Goal: Complete application form

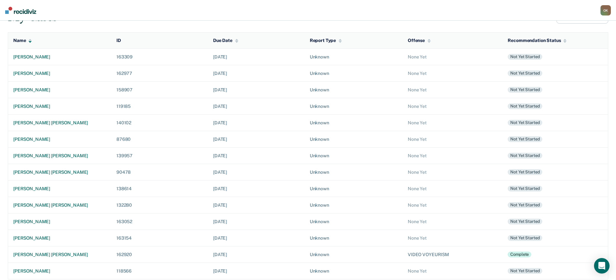
scroll to position [63, 0]
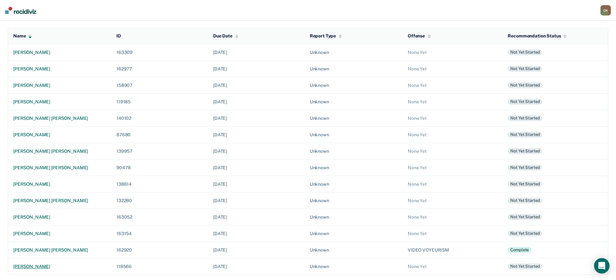
click at [29, 267] on div "[PERSON_NAME]" at bounding box center [59, 266] width 93 height 5
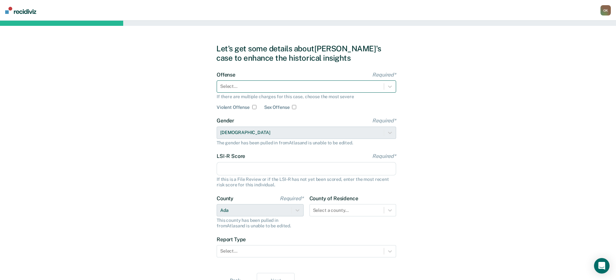
click at [267, 85] on div at bounding box center [300, 86] width 160 height 7
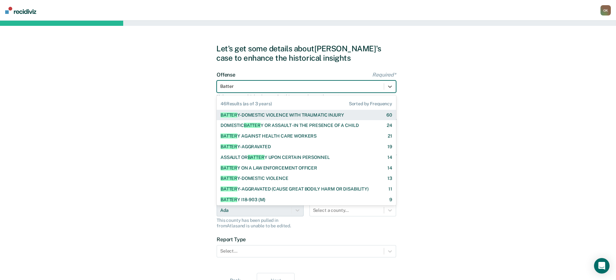
type input "Battery"
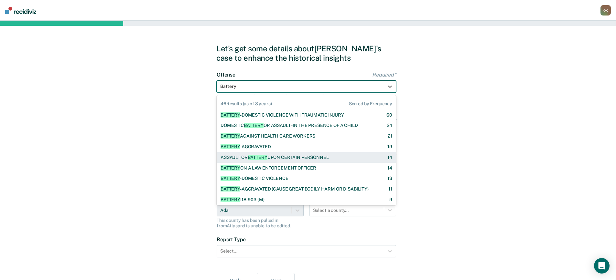
click at [293, 157] on div "ASSAULT OR BATTERY UPON CERTAIN PERSONNEL" at bounding box center [274, 157] width 108 height 5
checkbox input "true"
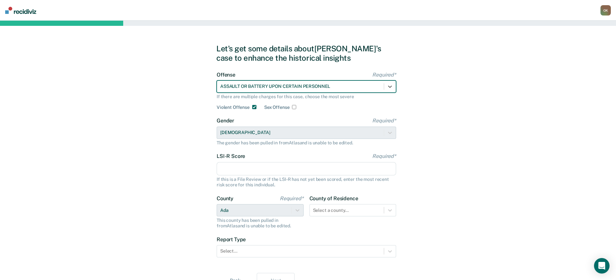
click at [290, 168] on input "LSI-R Score Required*" at bounding box center [305, 169] width 179 height 14
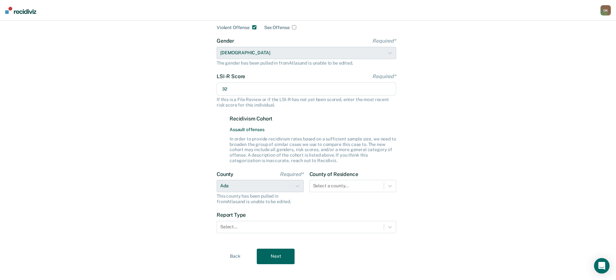
scroll to position [87, 0]
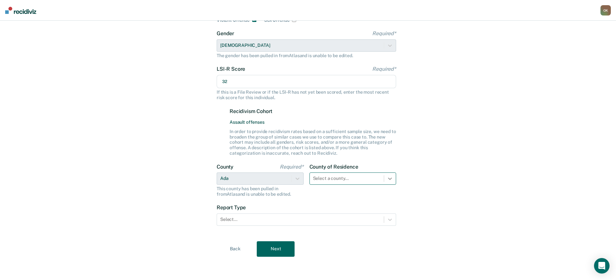
type input "32"
click at [390, 180] on div at bounding box center [390, 179] width 12 height 12
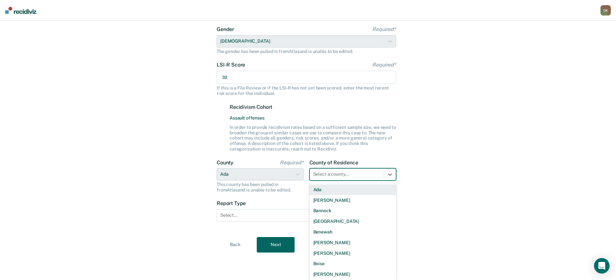
click at [356, 191] on div "Ada" at bounding box center [352, 189] width 87 height 11
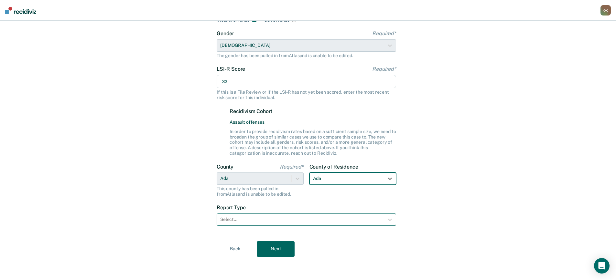
click at [332, 221] on div at bounding box center [300, 219] width 160 height 7
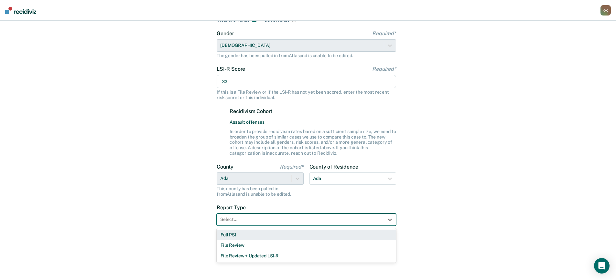
click at [248, 236] on div "Full PSI" at bounding box center [305, 235] width 179 height 11
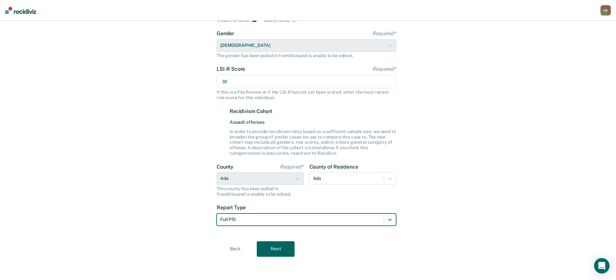
click at [271, 246] on button "Next" at bounding box center [276, 249] width 38 height 16
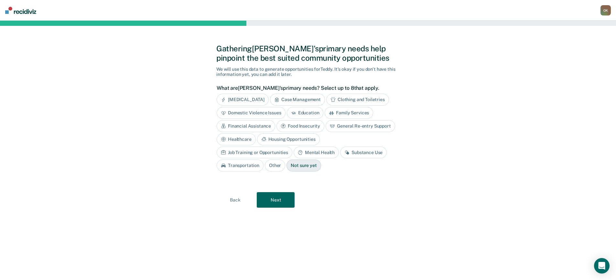
scroll to position [0, 0]
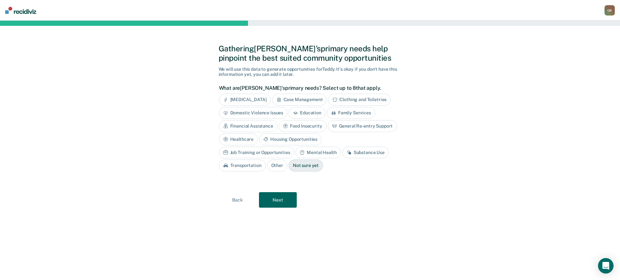
click at [247, 100] on div "[MEDICAL_DATA]" at bounding box center [245, 100] width 52 height 12
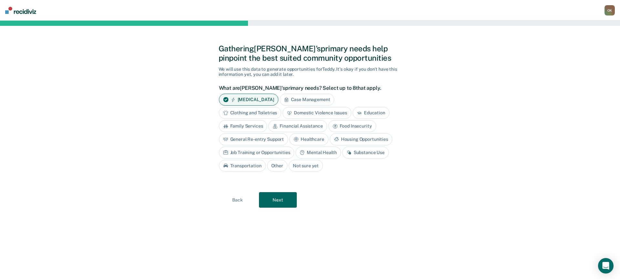
click at [306, 127] on div "Financial Assistance" at bounding box center [298, 126] width 58 height 12
click at [265, 141] on div "General Re-entry Support" at bounding box center [253, 139] width 69 height 12
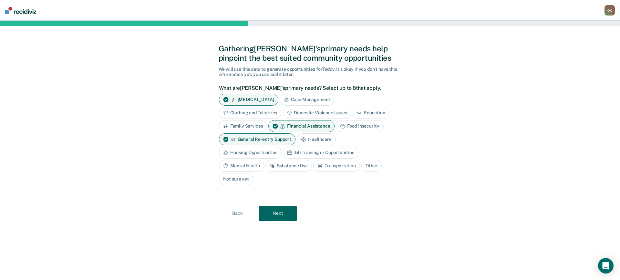
click at [260, 152] on div "Housing Opportunities" at bounding box center [250, 153] width 63 height 12
click at [289, 165] on div "Substance Use" at bounding box center [289, 166] width 47 height 12
click at [349, 167] on div "Transportation" at bounding box center [344, 166] width 47 height 12
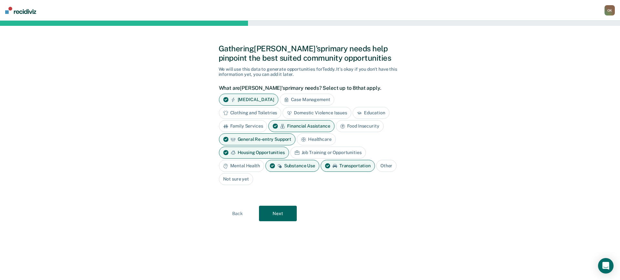
click at [246, 168] on div "Mental Health" at bounding box center [241, 166] width 45 height 12
click at [280, 214] on button "Next" at bounding box center [278, 214] width 38 height 16
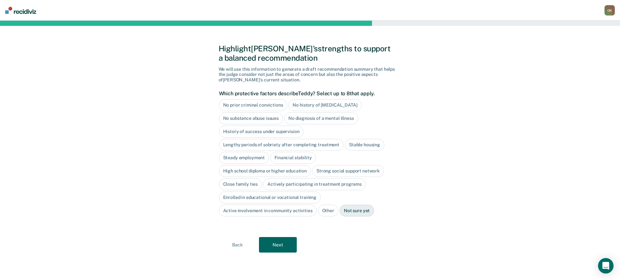
click at [257, 133] on div "History of success under supervision" at bounding box center [261, 132] width 85 height 12
click at [248, 171] on div "High school diploma or higher education" at bounding box center [265, 171] width 92 height 12
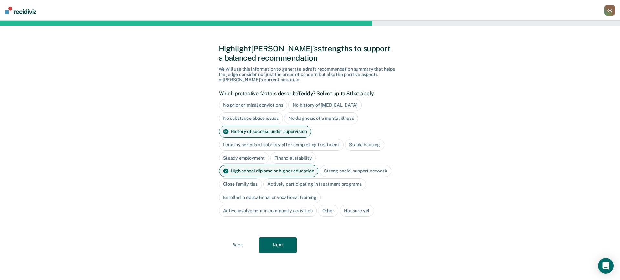
click at [283, 245] on button "Next" at bounding box center [278, 245] width 38 height 16
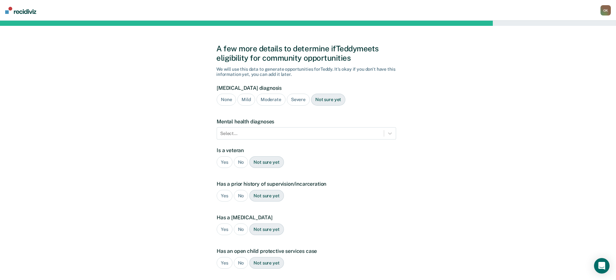
click at [298, 100] on div "Severe" at bounding box center [298, 100] width 23 height 12
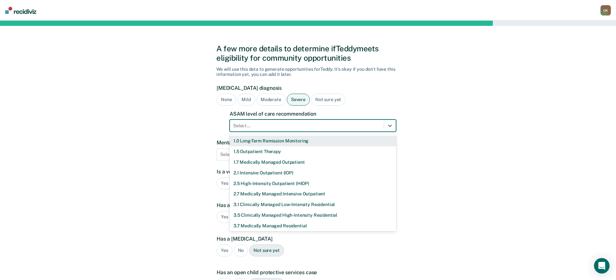
click at [294, 127] on div at bounding box center [306, 125] width 147 height 7
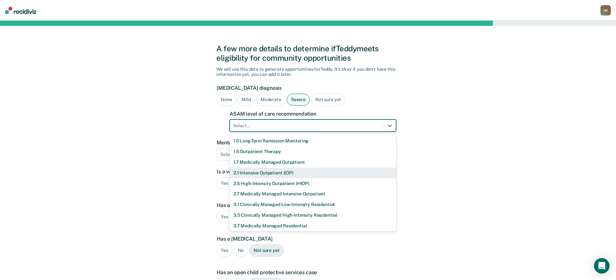
click at [262, 172] on div "2.1 Intensive Outpatient (IOP)" at bounding box center [312, 173] width 166 height 11
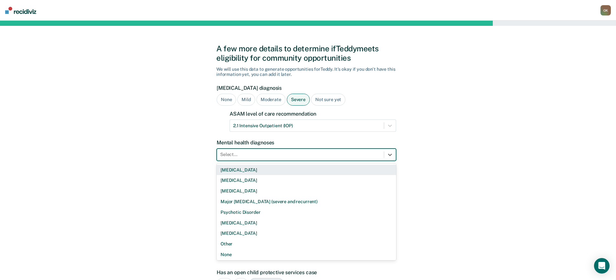
click at [272, 155] on div at bounding box center [300, 154] width 160 height 7
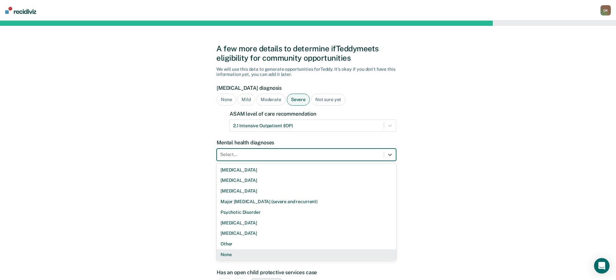
click at [227, 255] on div "None" at bounding box center [305, 254] width 179 height 11
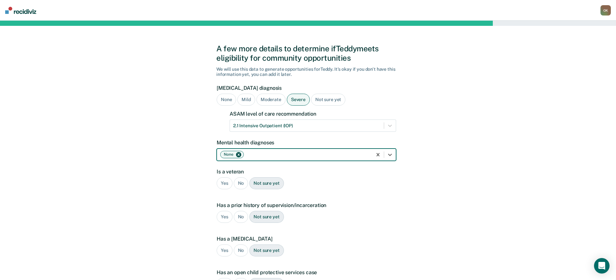
click at [239, 154] on icon "Remove None" at bounding box center [238, 155] width 5 height 5
click at [253, 156] on div at bounding box center [300, 154] width 160 height 7
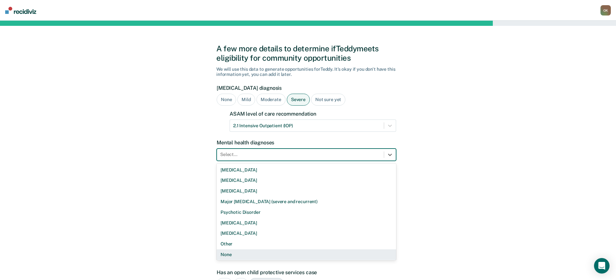
click at [230, 254] on div "None" at bounding box center [305, 254] width 179 height 11
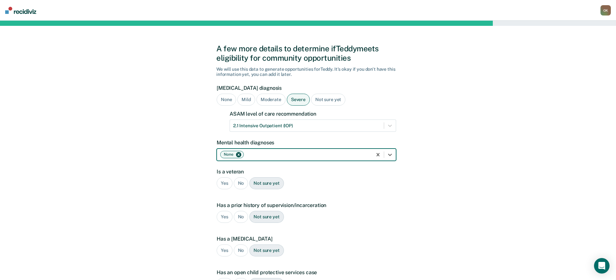
click at [240, 182] on div "No" at bounding box center [241, 183] width 15 height 12
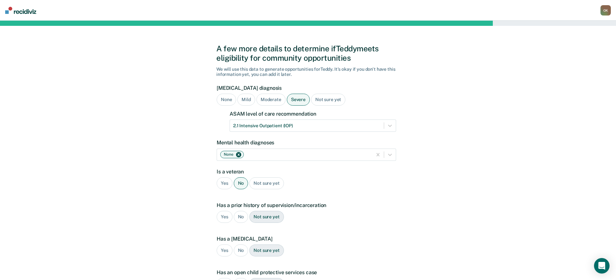
click at [223, 217] on div "Yes" at bounding box center [224, 217] width 16 height 12
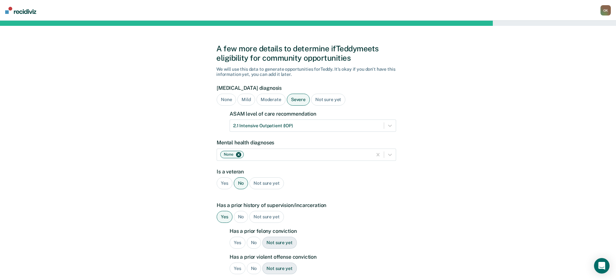
click at [251, 244] on div "No" at bounding box center [254, 243] width 15 height 12
click at [235, 269] on div "Yes" at bounding box center [237, 269] width 16 height 12
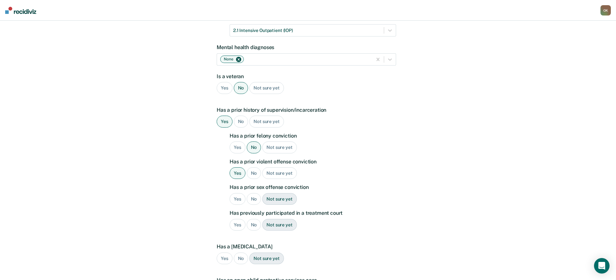
scroll to position [97, 0]
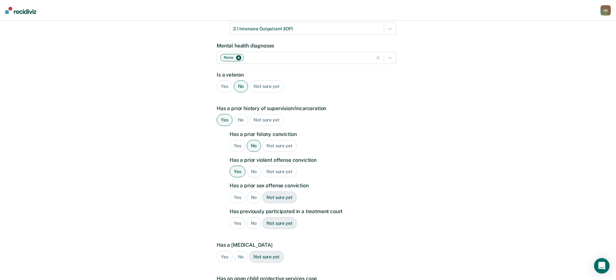
click at [254, 198] on div "No" at bounding box center [254, 198] width 15 height 12
click at [253, 222] on div "No" at bounding box center [254, 223] width 15 height 12
click at [269, 258] on div "Not sure yet" at bounding box center [266, 257] width 34 height 12
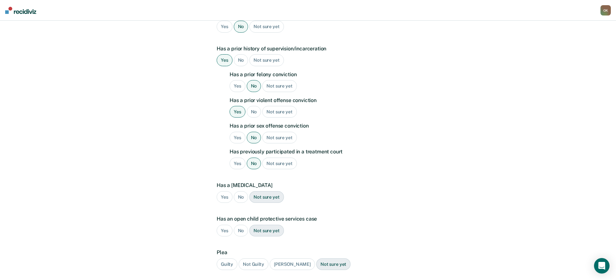
scroll to position [162, 0]
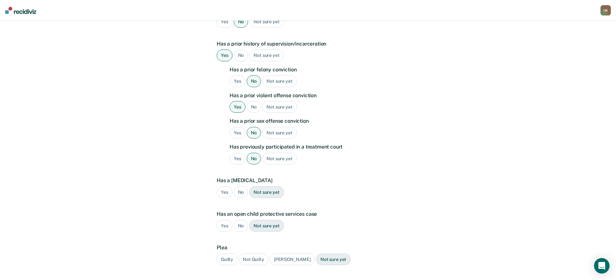
click at [263, 192] on div "Not sure yet" at bounding box center [266, 192] width 34 height 12
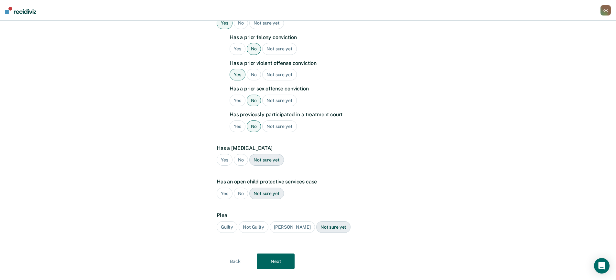
click at [242, 194] on div "No" at bounding box center [241, 194] width 15 height 12
click at [239, 162] on div "No" at bounding box center [241, 160] width 15 height 12
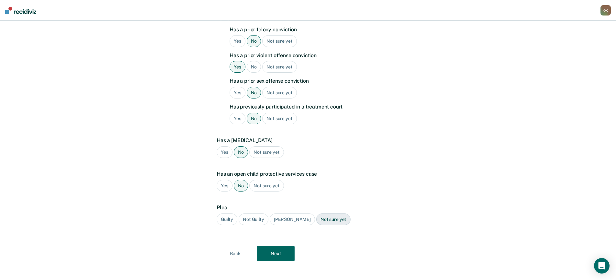
scroll to position [206, 0]
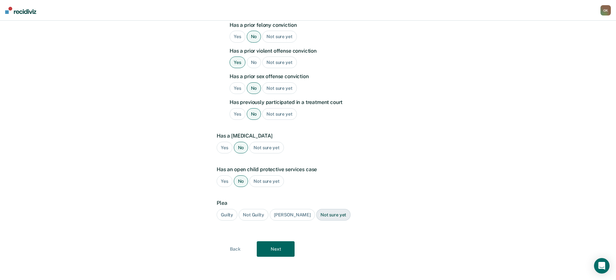
click at [229, 215] on div "Guilty" at bounding box center [226, 215] width 21 height 12
click at [279, 251] on button "Next" at bounding box center [276, 249] width 38 height 16
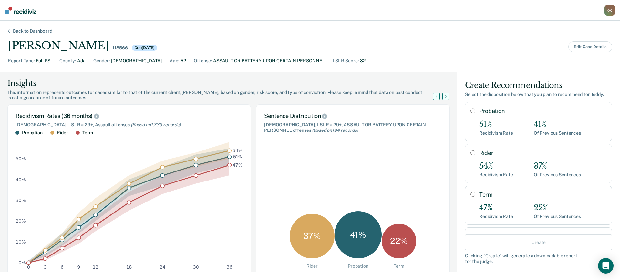
click at [471, 111] on input "Probation" at bounding box center [473, 110] width 5 height 5
radio input "true"
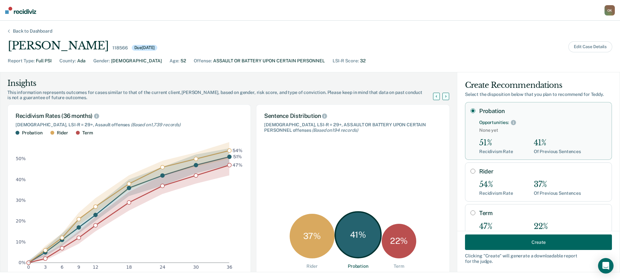
click at [514, 243] on button "Create" at bounding box center [538, 243] width 147 height 16
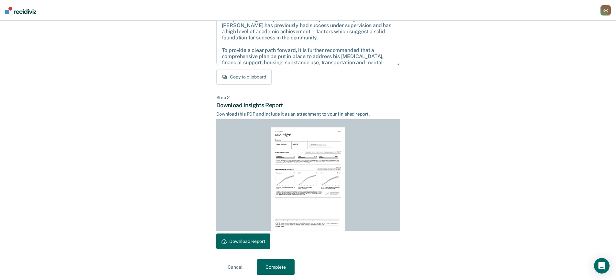
scroll to position [88, 0]
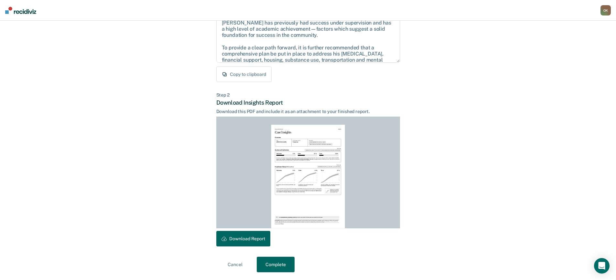
click at [243, 236] on button "Download Report" at bounding box center [243, 239] width 54 height 16
click at [273, 265] on button "Complete" at bounding box center [276, 265] width 38 height 16
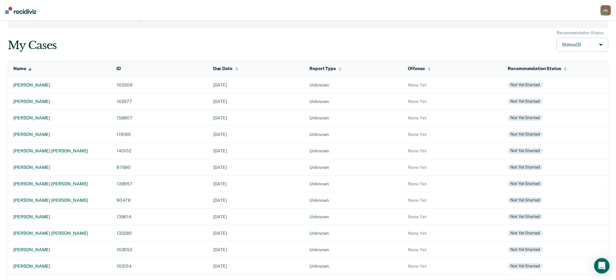
scroll to position [68, 0]
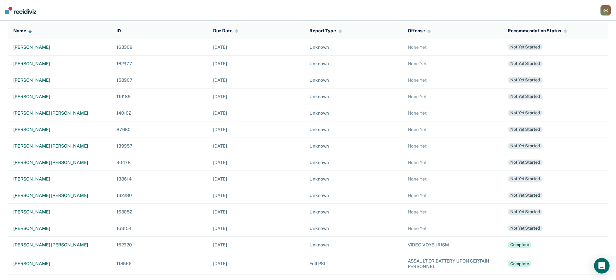
click at [606, 11] on div "O K" at bounding box center [605, 10] width 10 height 10
click at [561, 42] on link "Log Out" at bounding box center [578, 41] width 54 height 5
